Goal: Task Accomplishment & Management: Manage account settings

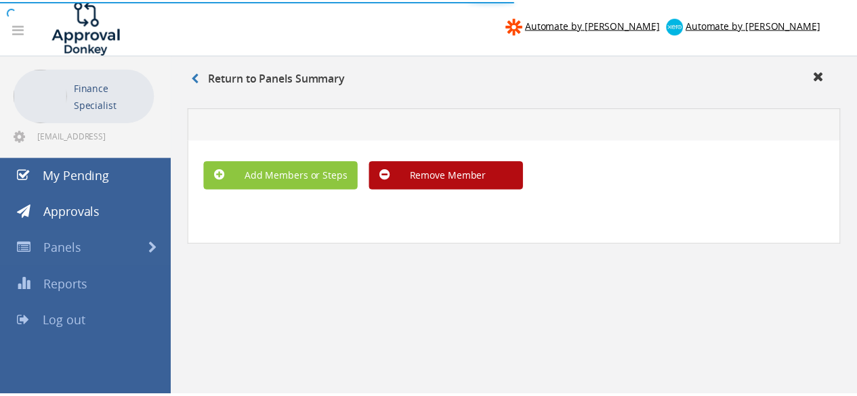
scroll to position [54, 0]
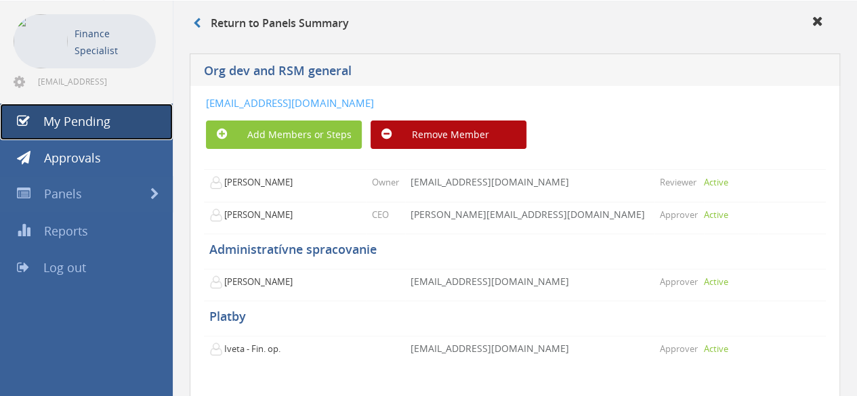
drag, startPoint x: 81, startPoint y: 123, endPoint x: 91, endPoint y: 131, distance: 13.5
click at [81, 123] on span "My Pending" at bounding box center [76, 121] width 67 height 16
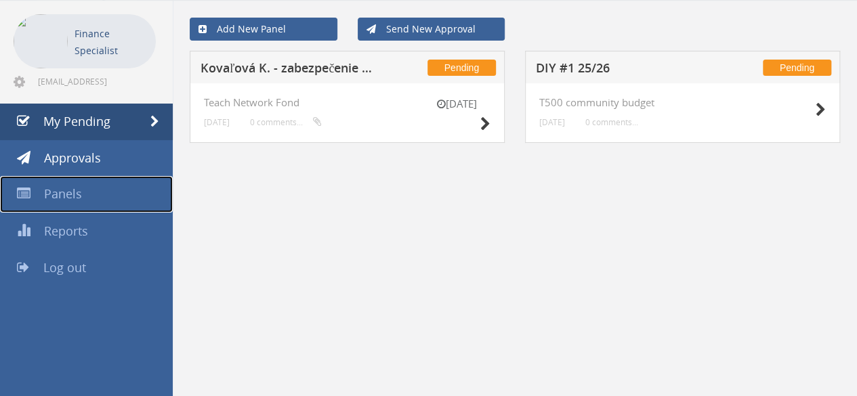
click at [73, 199] on span "Panels" at bounding box center [63, 194] width 38 height 16
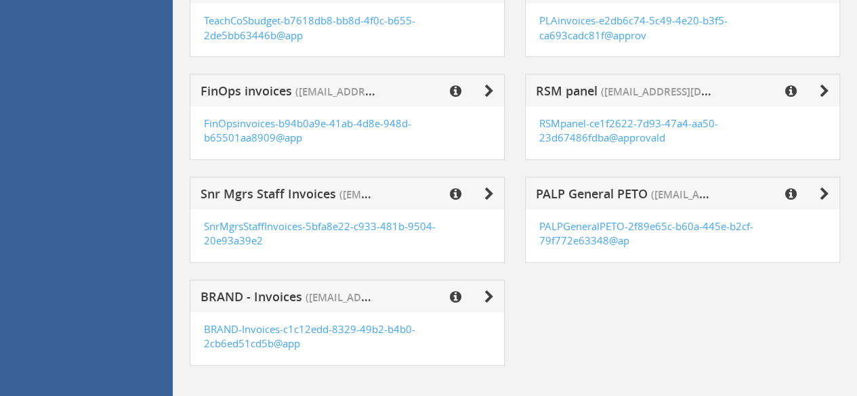
scroll to position [591, 0]
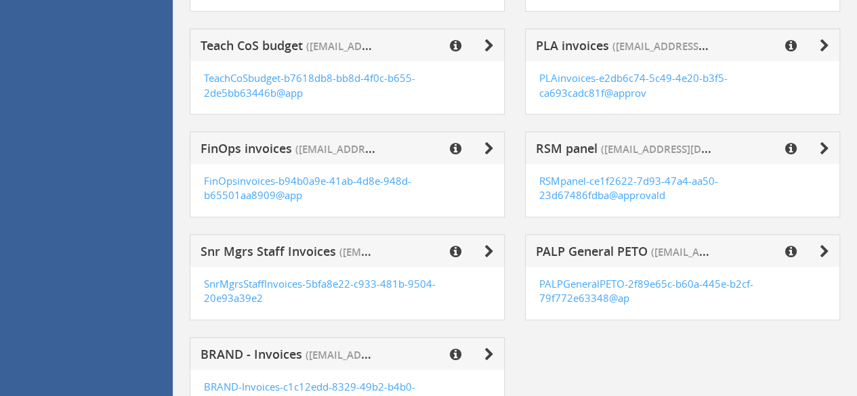
click at [495, 146] on div "FinOps invoices ([EMAIL_ADDRESS][DOMAIN_NAME])" at bounding box center [347, 147] width 315 height 33
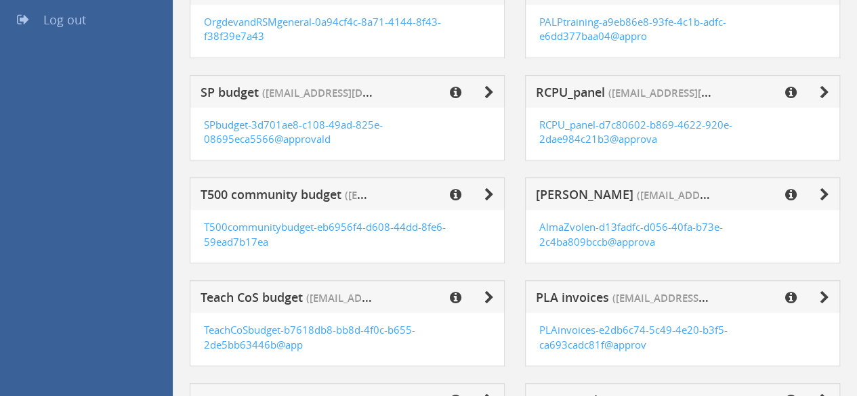
scroll to position [407, 0]
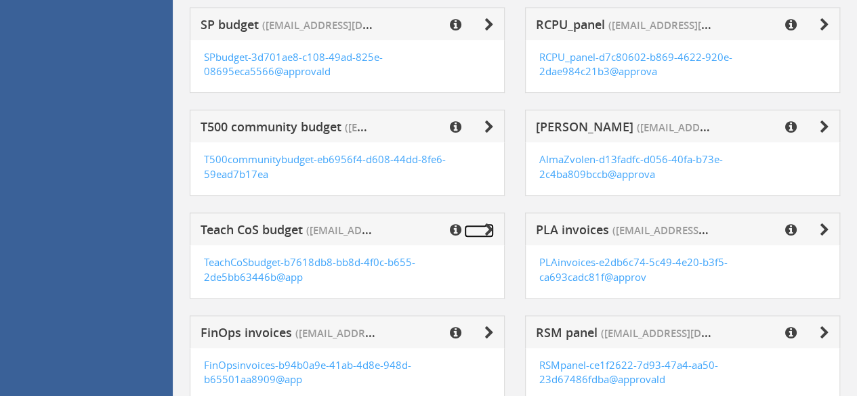
click at [482, 234] on link at bounding box center [479, 231] width 30 height 13
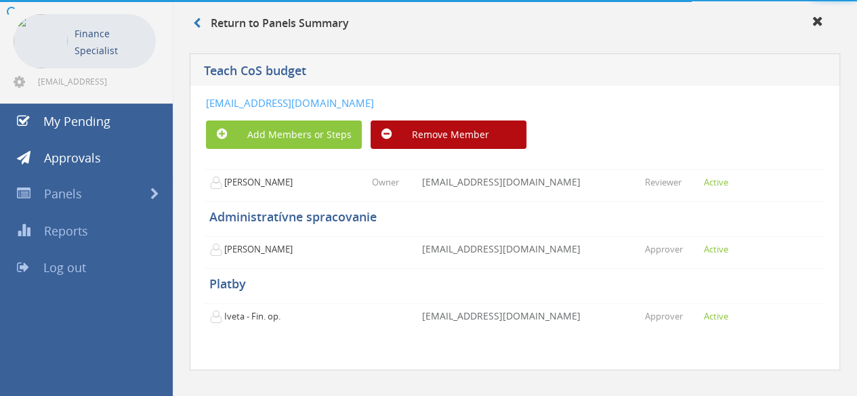
scroll to position [71, 0]
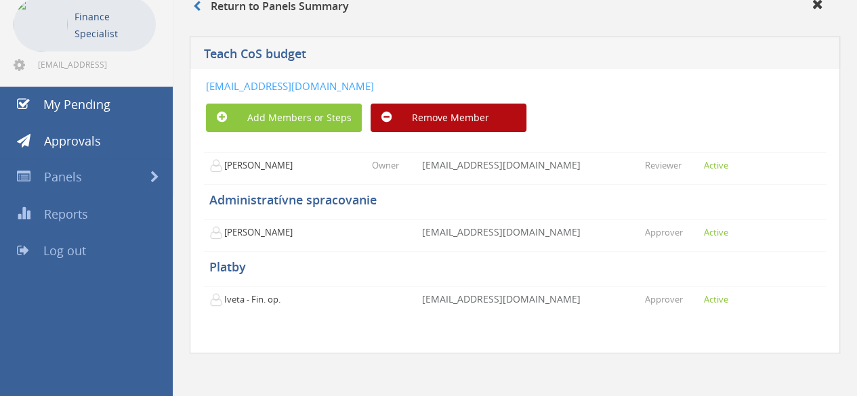
drag, startPoint x: 613, startPoint y: 85, endPoint x: 184, endPoint y: 91, distance: 429.7
click at [184, 91] on div "Teach CoS budget [EMAIL_ADDRESS][DOMAIN_NAME] Add Members or Steps Remove Membe…" at bounding box center [515, 214] width 664 height 369
copy link "[EMAIL_ADDRESS][DOMAIN_NAME]"
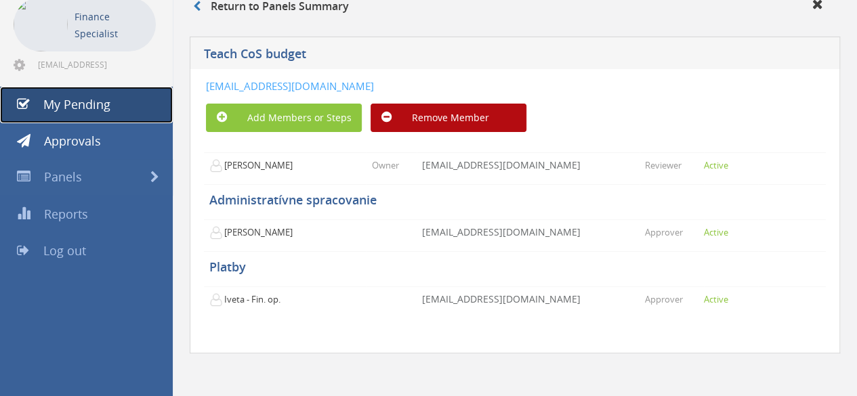
click at [100, 102] on span "My Pending" at bounding box center [76, 104] width 67 height 16
